Goal: Task Accomplishment & Management: Use online tool/utility

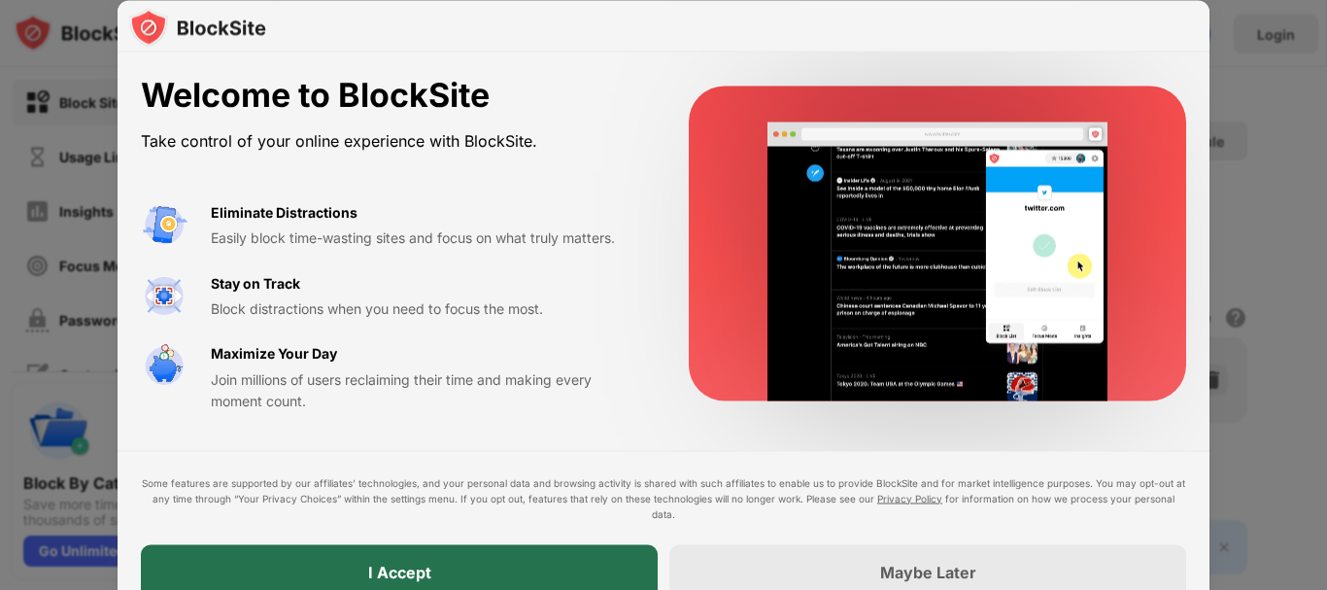
click at [515, 558] on div "I Accept" at bounding box center [399, 571] width 517 height 54
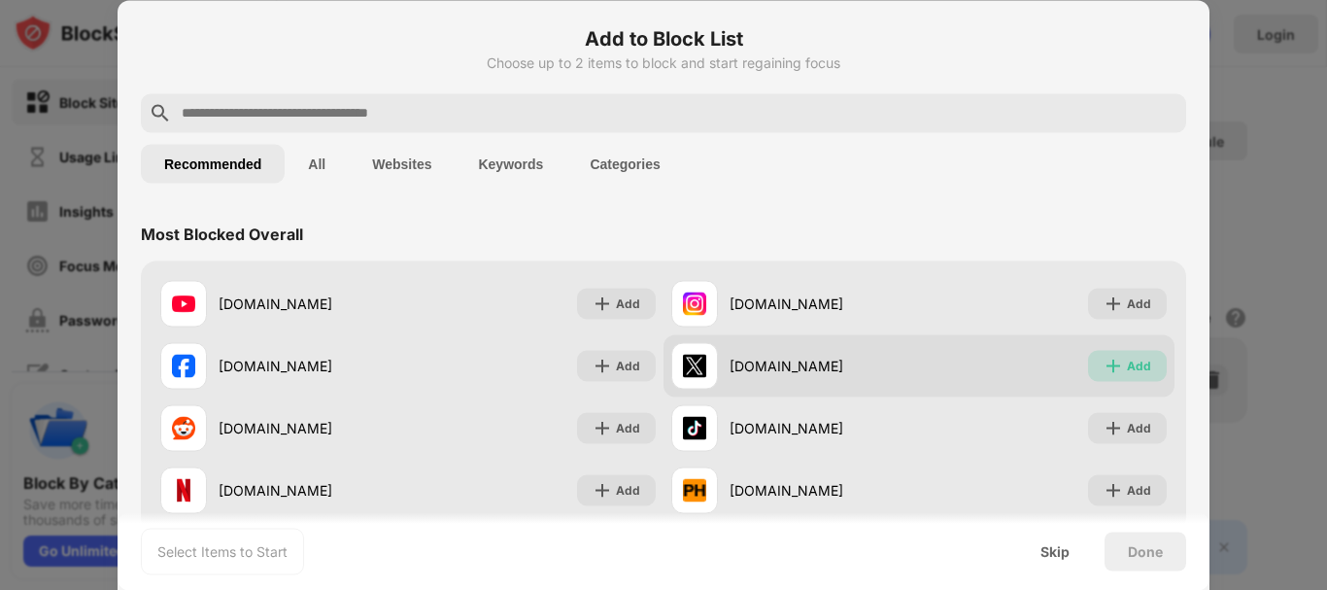
click at [1134, 367] on div "Add" at bounding box center [1139, 364] width 24 height 19
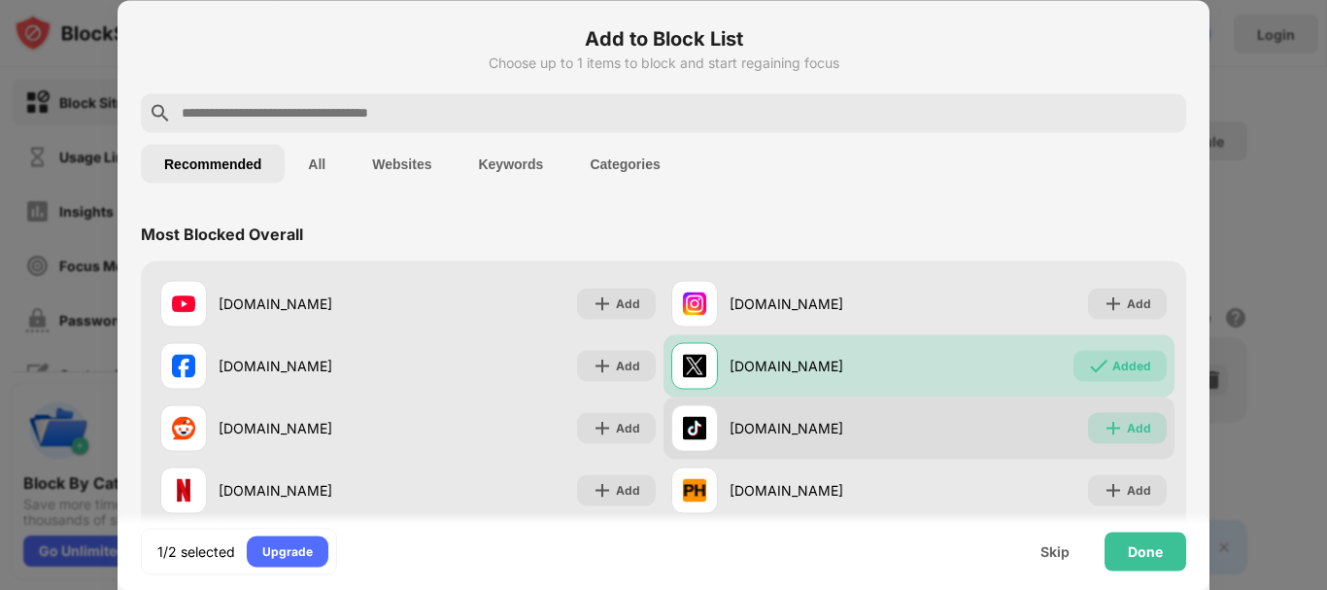
click at [1127, 436] on div "Add" at bounding box center [1139, 427] width 24 height 19
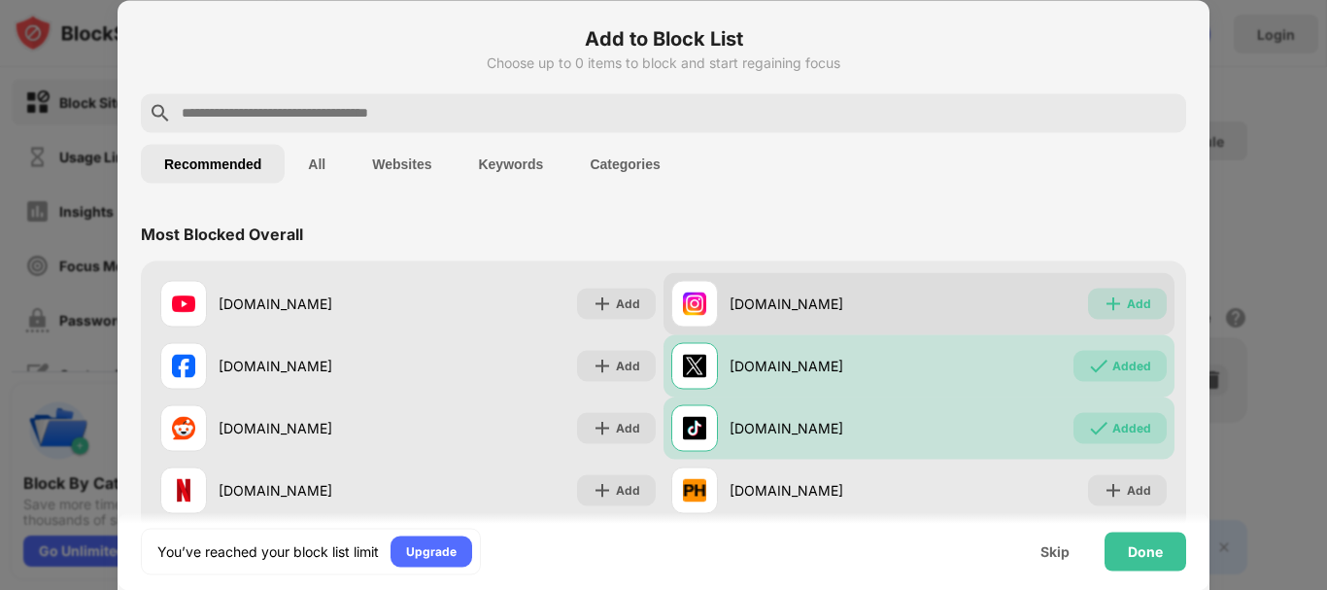
click at [1111, 306] on div "Add" at bounding box center [1127, 303] width 79 height 31
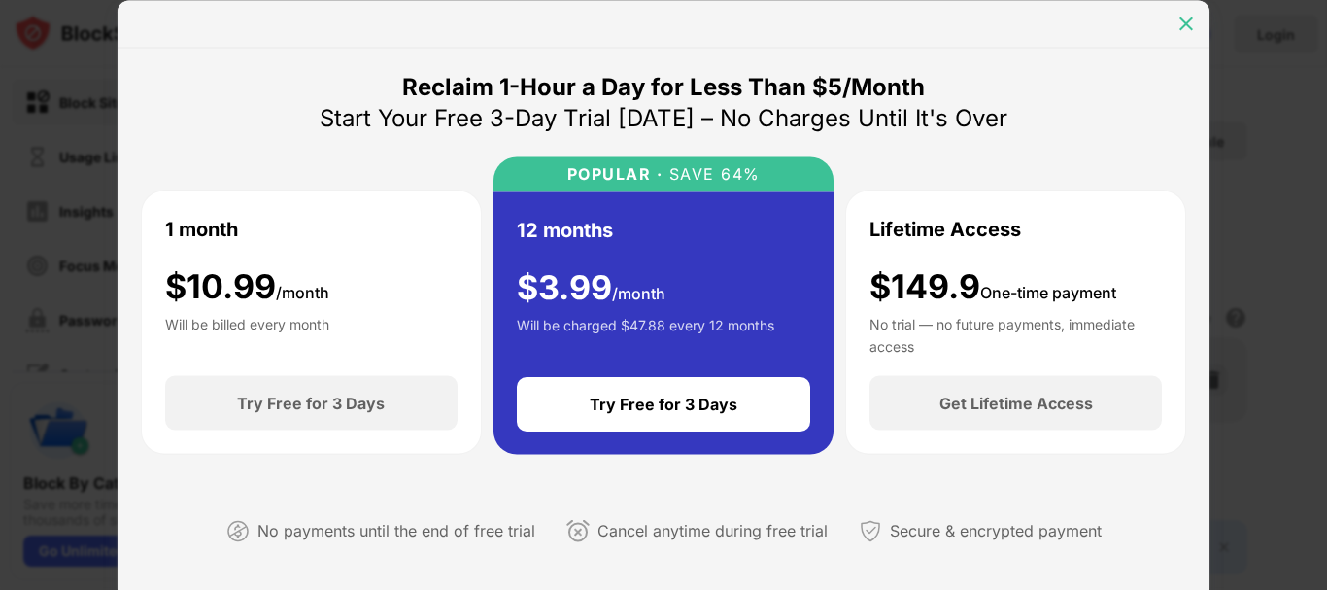
click at [1189, 35] on div at bounding box center [1185, 23] width 31 height 31
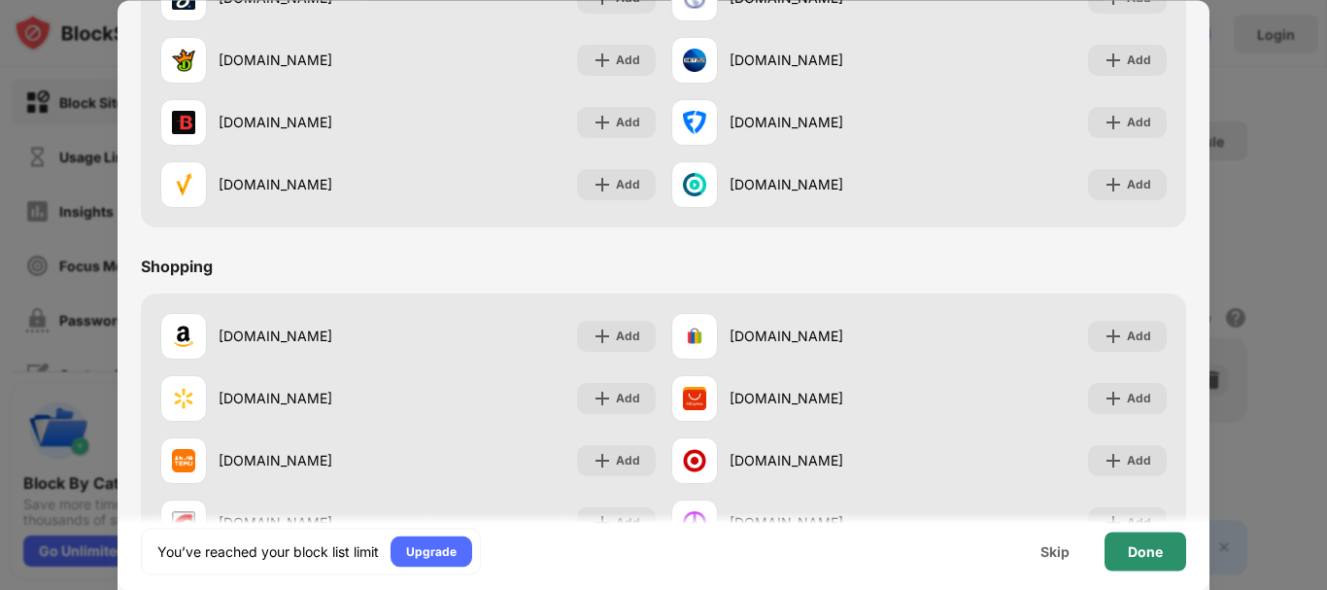
scroll to position [2036, 0]
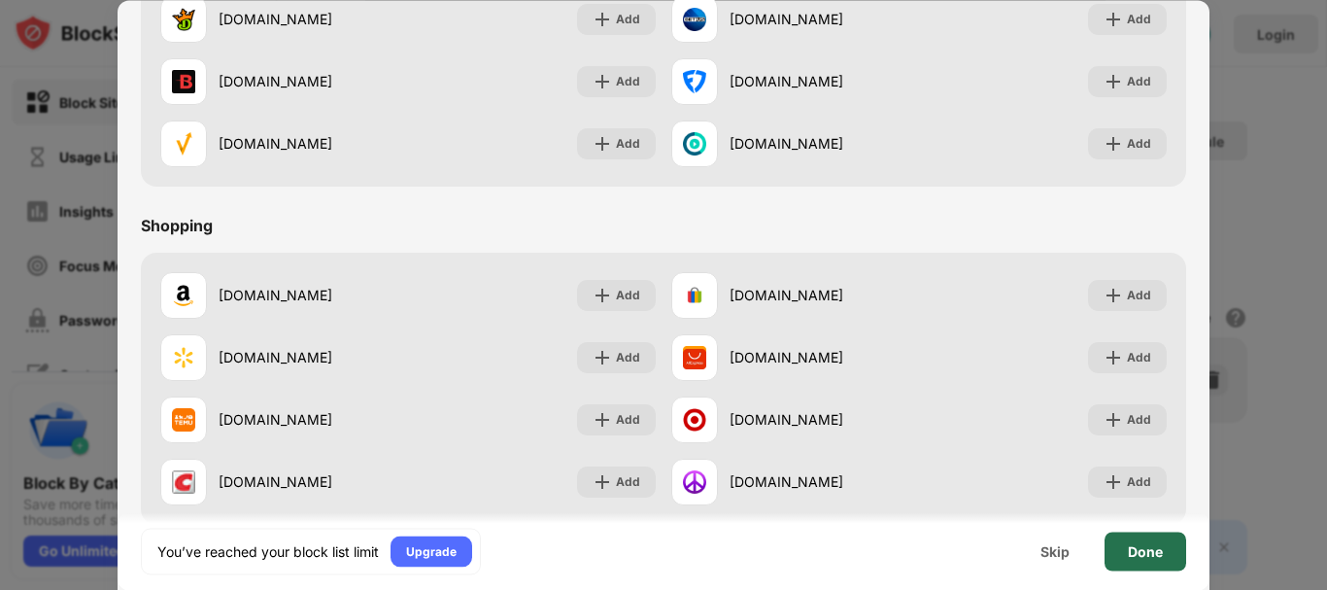
click at [1127, 555] on div "Done" at bounding box center [1145, 550] width 82 height 39
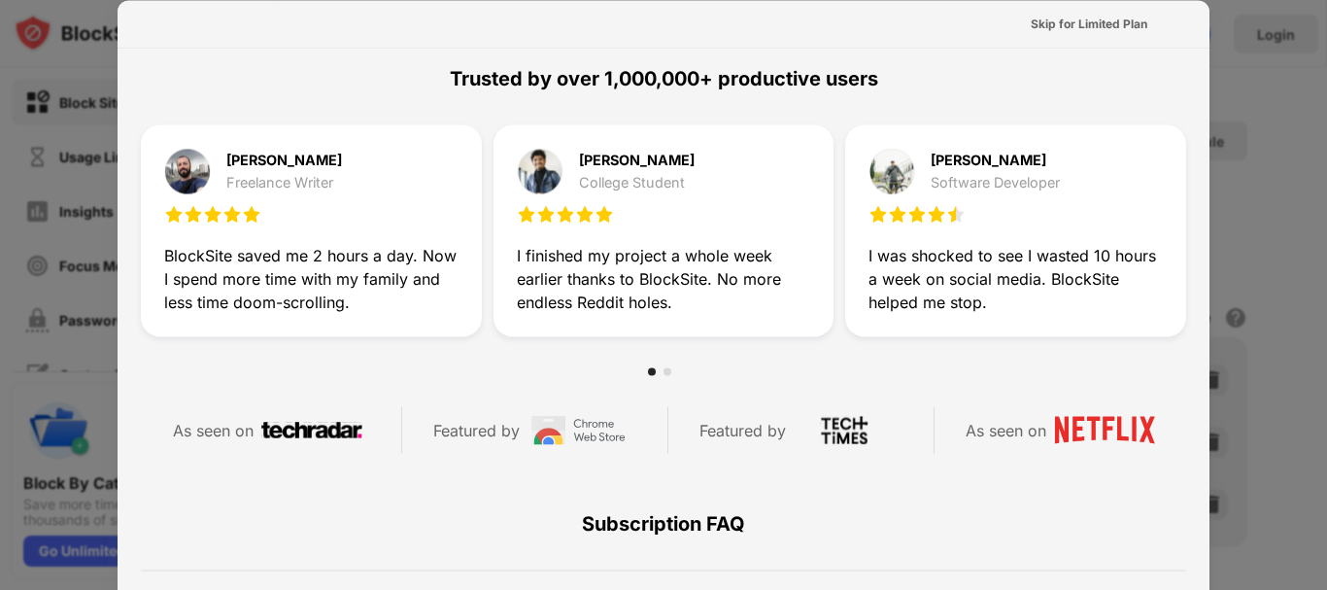
scroll to position [0, 0]
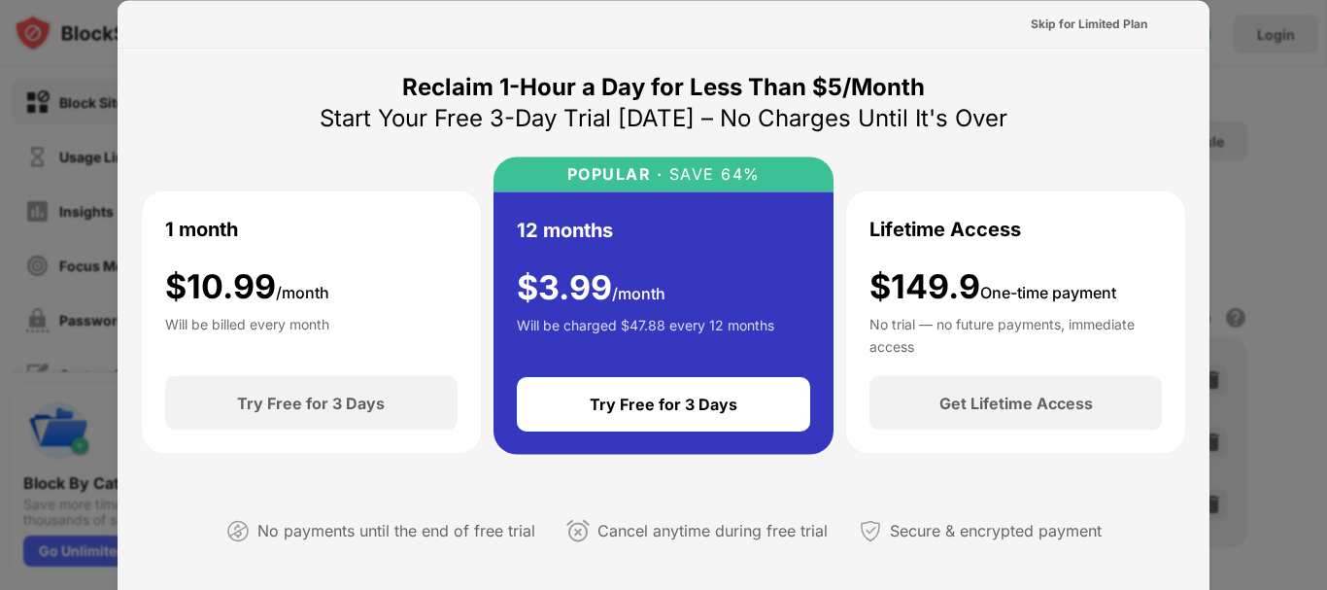
click at [90, 40] on div at bounding box center [663, 295] width 1327 height 590
click at [1063, 28] on div "Skip for Limited Plan" at bounding box center [1089, 23] width 117 height 19
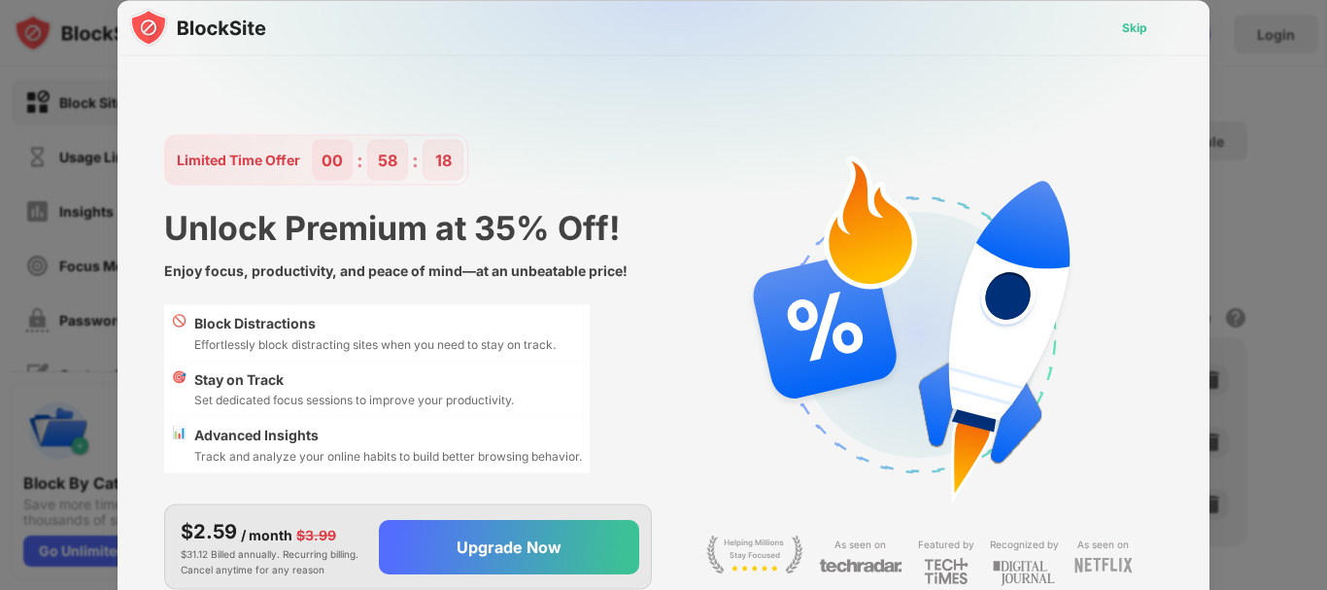
click at [1145, 20] on div "Skip" at bounding box center [1134, 26] width 25 height 19
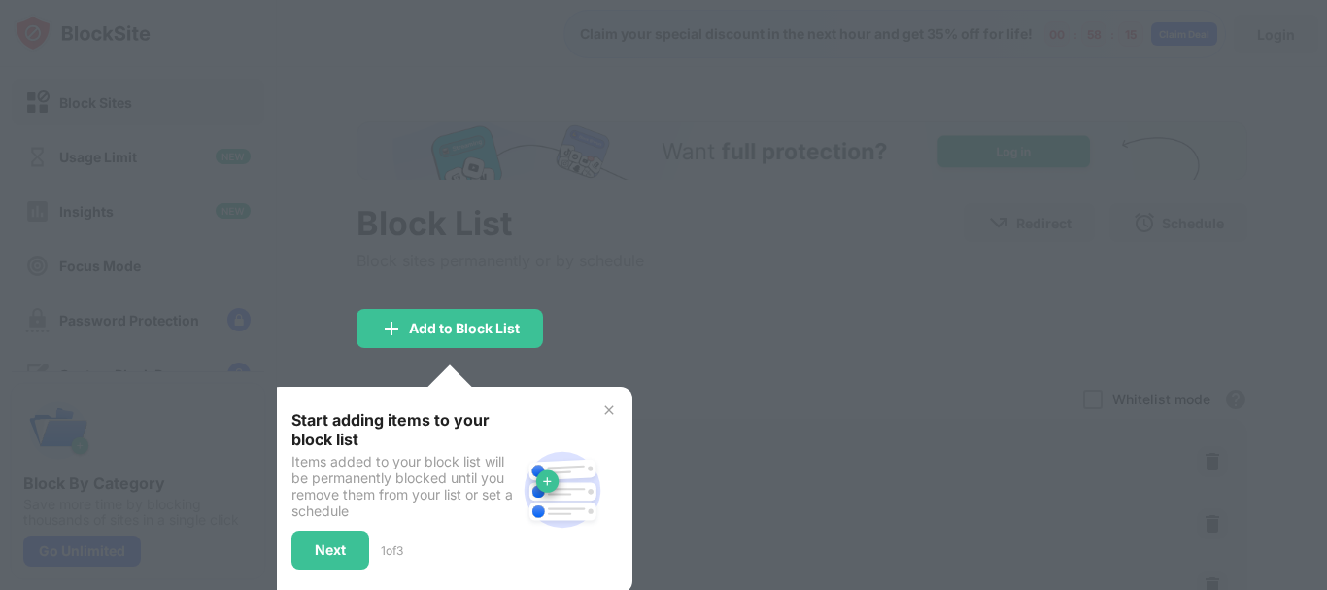
click at [610, 407] on img at bounding box center [609, 410] width 16 height 16
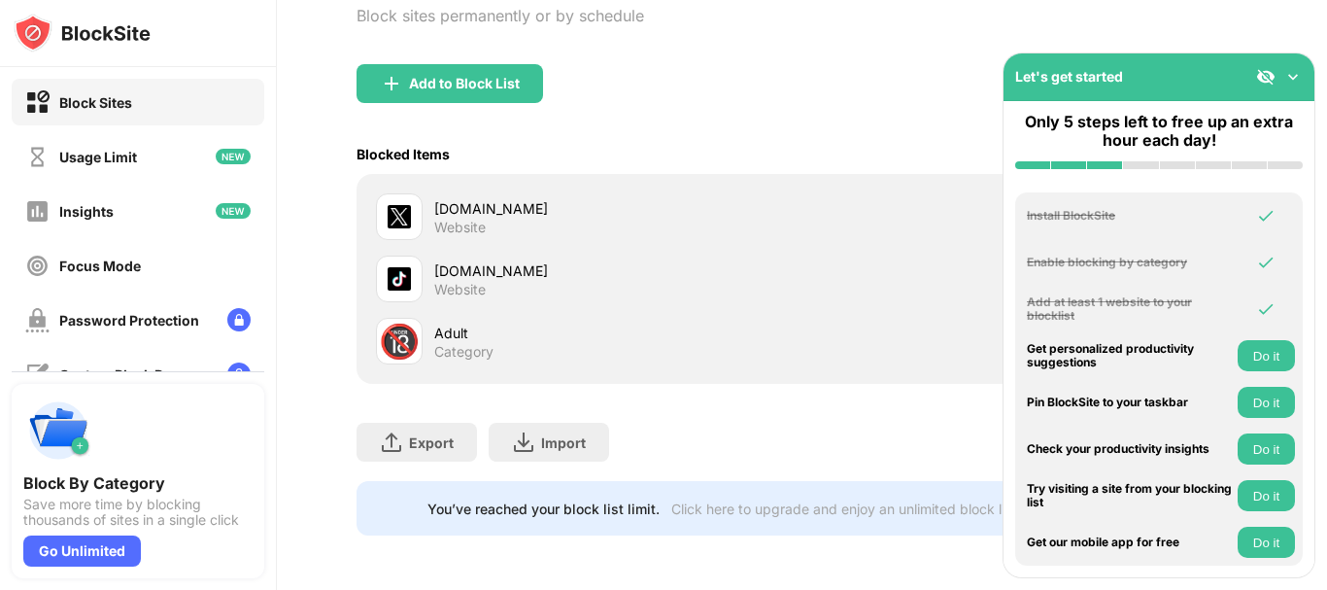
scroll to position [259, 0]
click at [1287, 78] on img at bounding box center [1292, 76] width 19 height 19
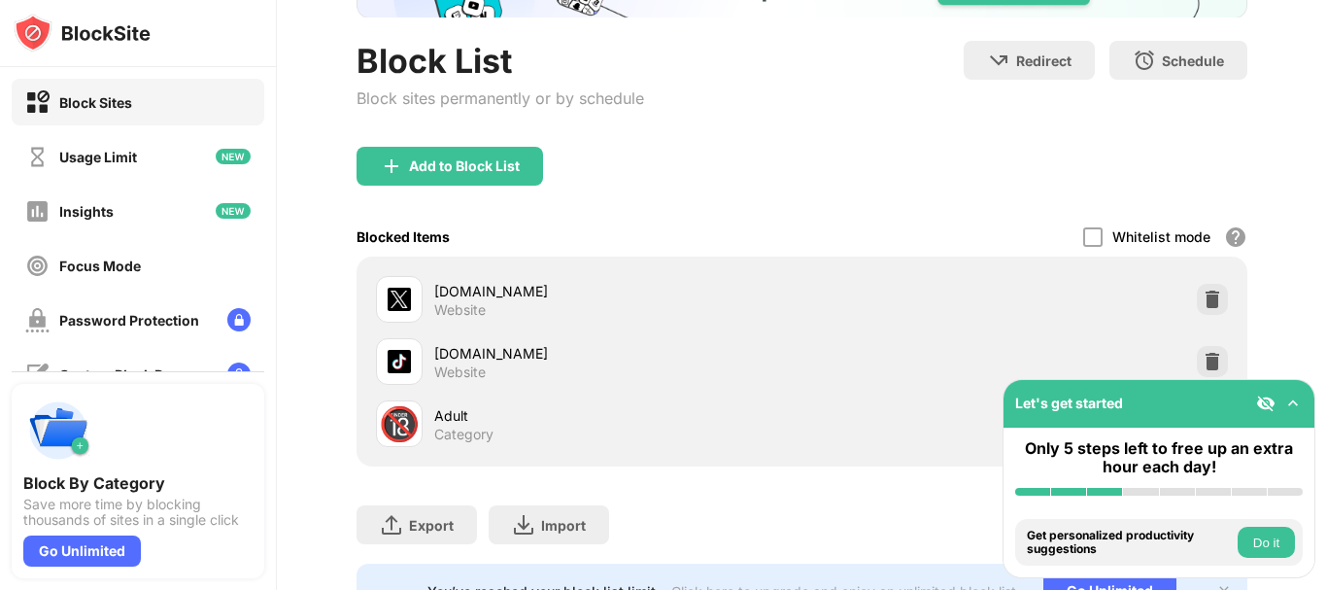
scroll to position [0, 0]
